Goal: Browse casually

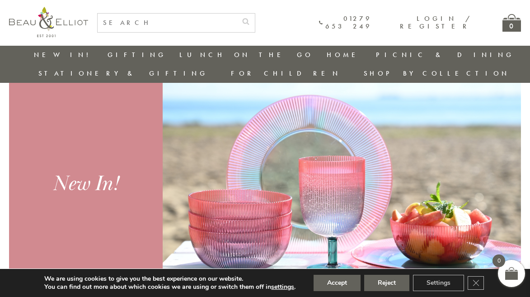
scroll to position [307, 0]
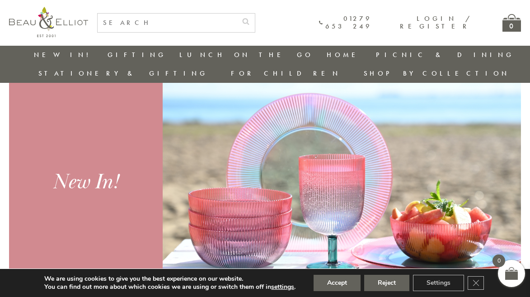
click at [78, 168] on div "New In!" at bounding box center [86, 182] width 132 height 28
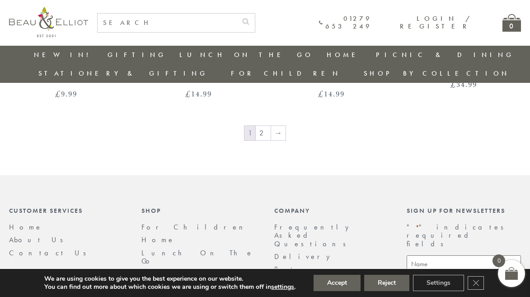
scroll to position [1477, 4]
click at [260, 124] on link "2" at bounding box center [263, 131] width 15 height 14
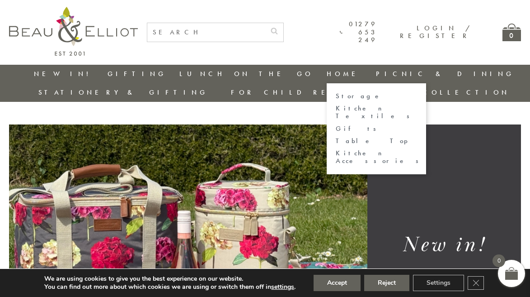
click at [327, 74] on link "Home" at bounding box center [345, 73] width 36 height 9
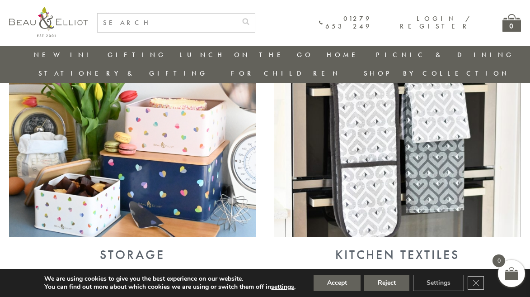
scroll to position [356, 0]
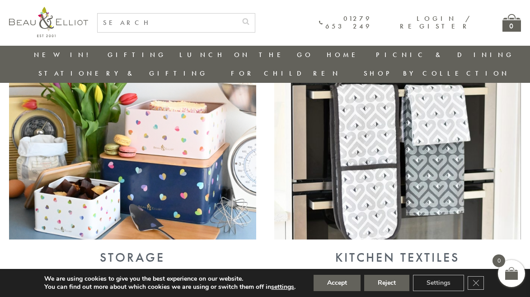
click at [435, 143] on img at bounding box center [397, 148] width 247 height 179
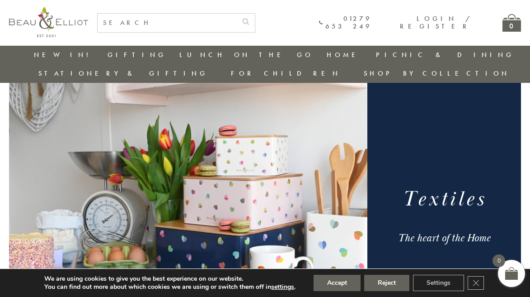
scroll to position [27, 0]
click at [388, 286] on button "Reject" at bounding box center [386, 282] width 45 height 16
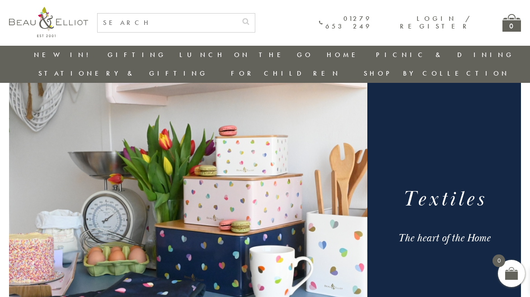
scroll to position [89, 0]
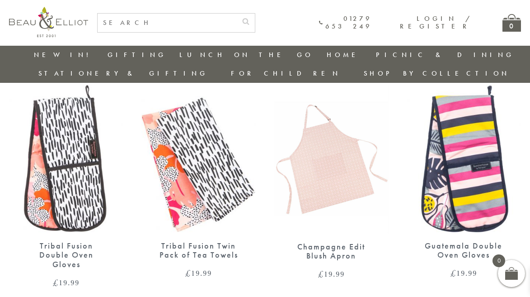
scroll to position [811, 1]
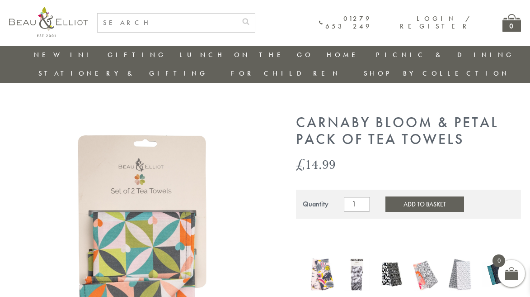
scroll to position [24, 0]
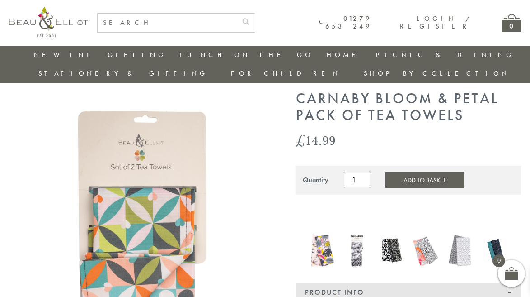
drag, startPoint x: 198, startPoint y: 286, endPoint x: 232, endPoint y: 275, distance: 35.2
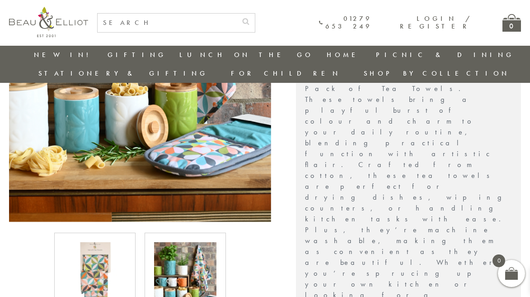
scroll to position [0, 0]
click at [111, 261] on img at bounding box center [95, 273] width 62 height 62
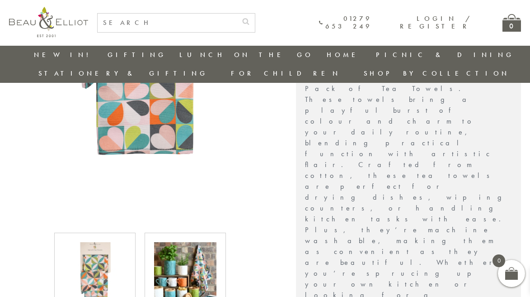
click at [189, 260] on img at bounding box center [185, 273] width 62 height 62
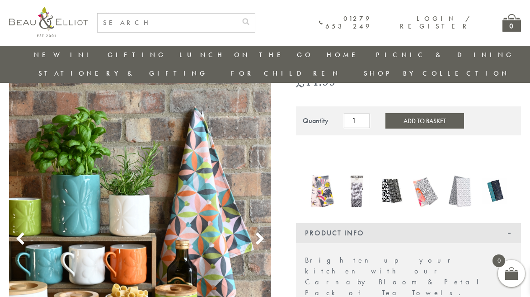
scroll to position [46, 2]
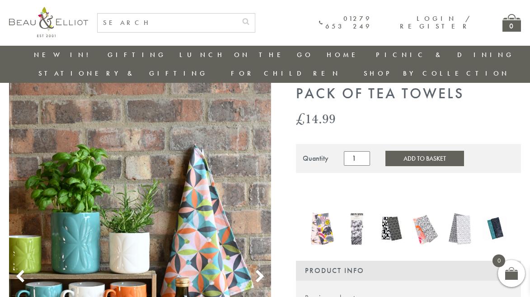
click at [257, 269] on use at bounding box center [260, 275] width 8 height 12
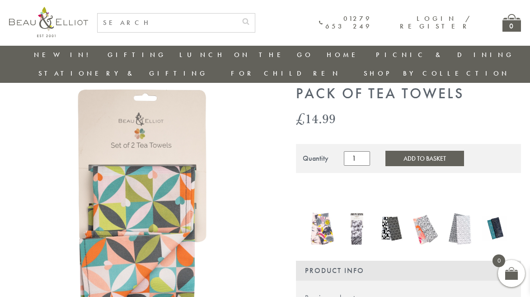
scroll to position [7, 1]
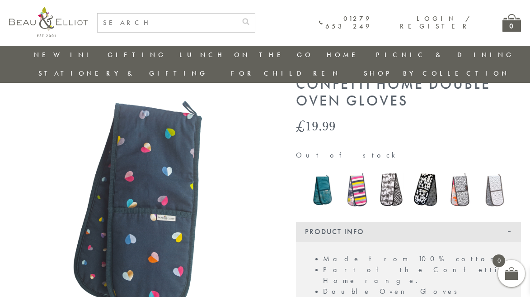
scroll to position [24, 0]
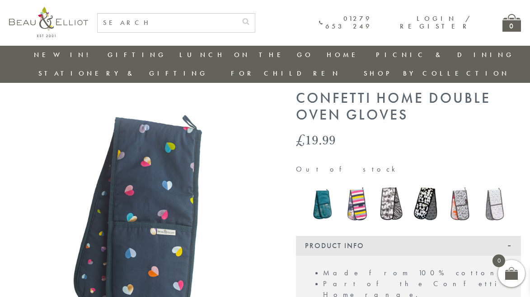
click at [157, 165] on img at bounding box center [140, 221] width 262 height 262
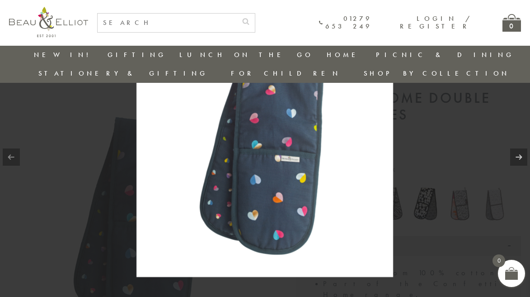
click at [80, 179] on div at bounding box center [265, 148] width 530 height 297
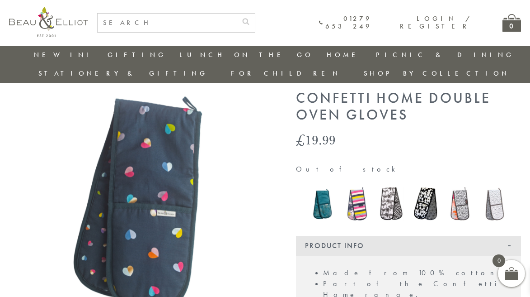
scroll to position [61, 0]
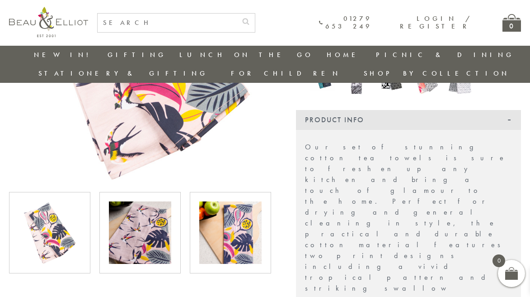
scroll to position [197, 0]
click at [155, 225] on img at bounding box center [140, 232] width 62 height 62
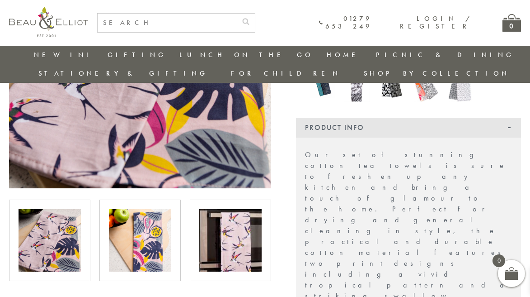
click at [216, 235] on img at bounding box center [230, 240] width 62 height 62
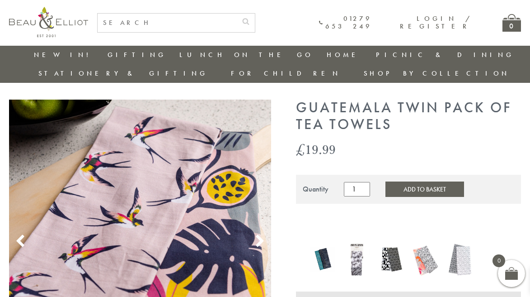
scroll to position [14, 0]
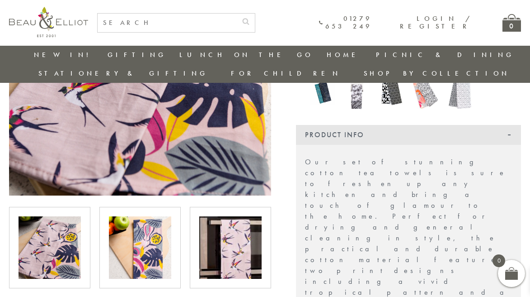
click at [247, 234] on img at bounding box center [230, 247] width 62 height 62
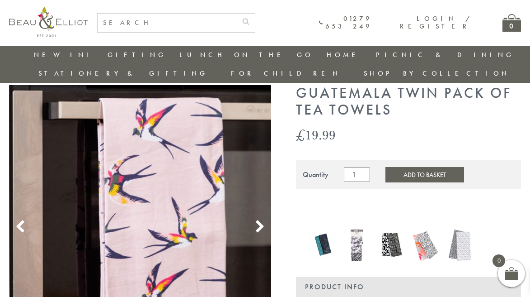
scroll to position [25, 1]
